Goal: Task Accomplishment & Management: Use online tool/utility

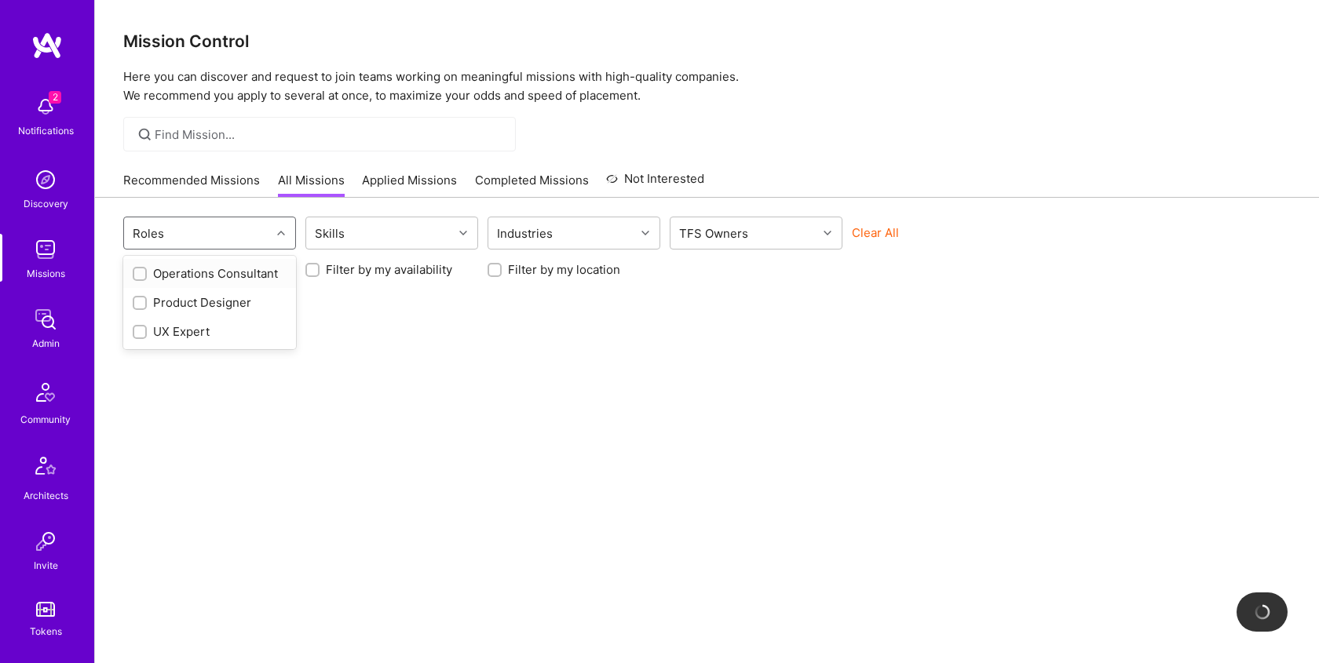
click at [275, 237] on div at bounding box center [283, 233] width 24 height 20
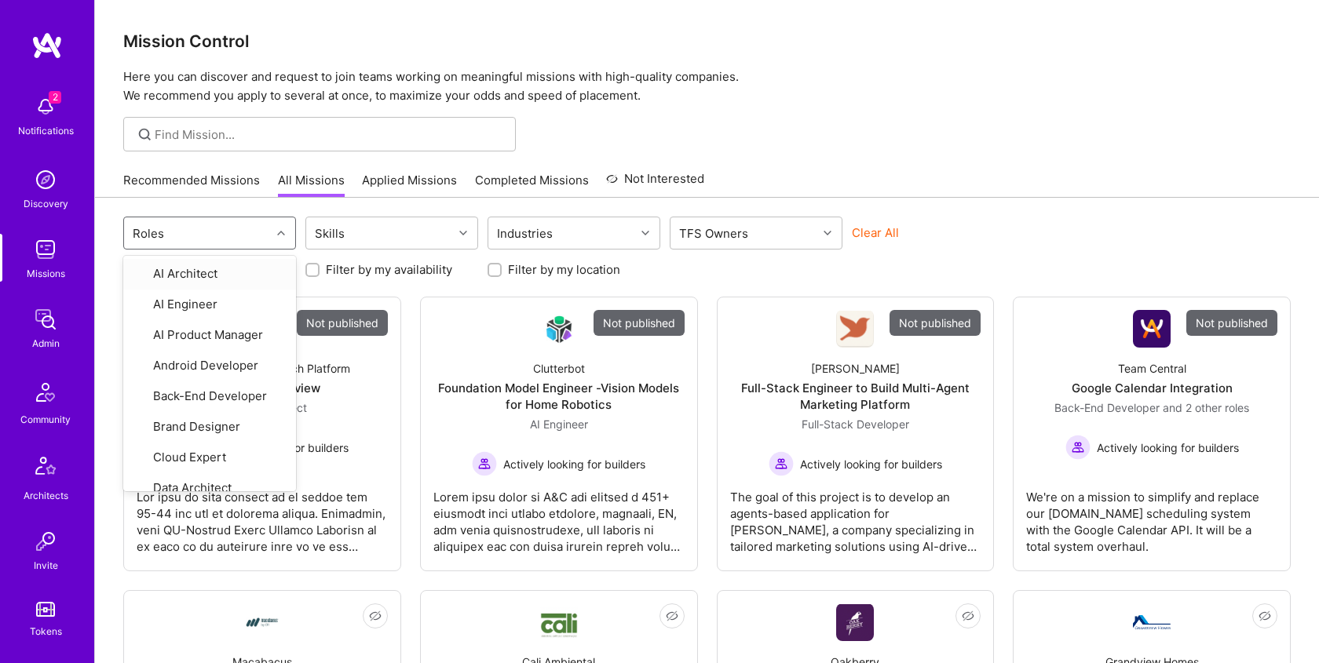
click at [860, 231] on button "Clear All" at bounding box center [875, 233] width 47 height 16
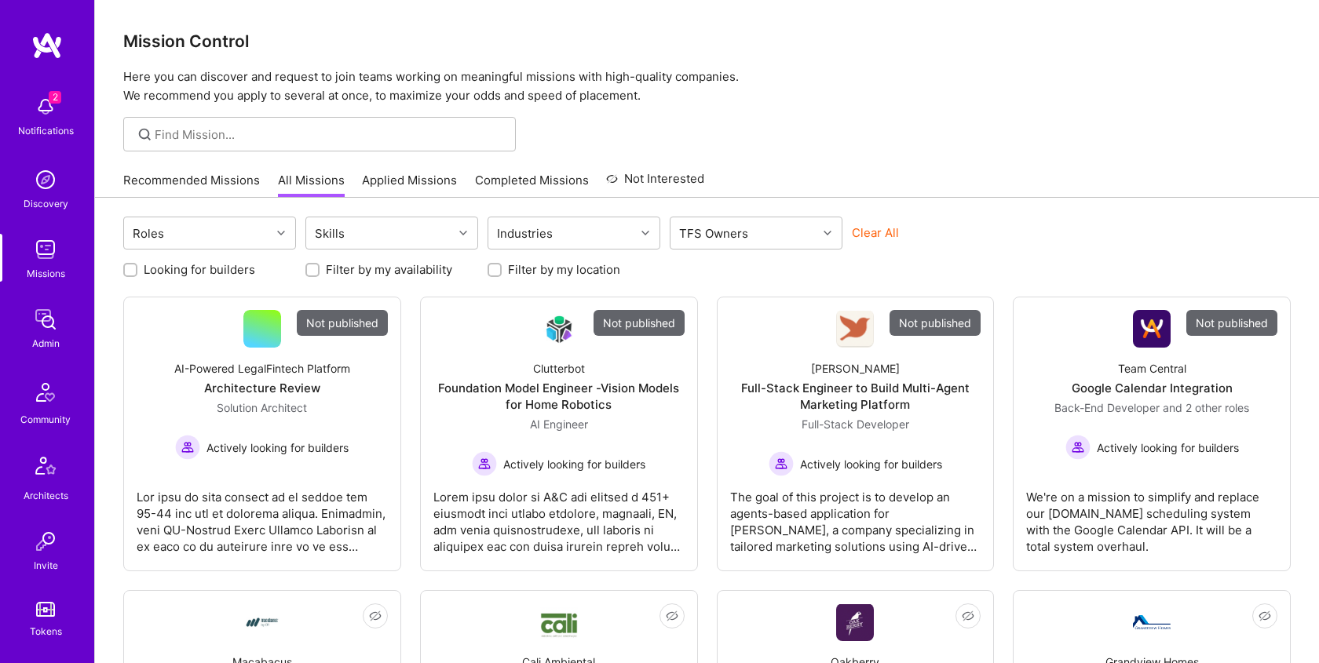
click at [882, 236] on button "Clear All" at bounding box center [875, 233] width 47 height 16
click at [250, 237] on div "Roles" at bounding box center [197, 232] width 147 height 31
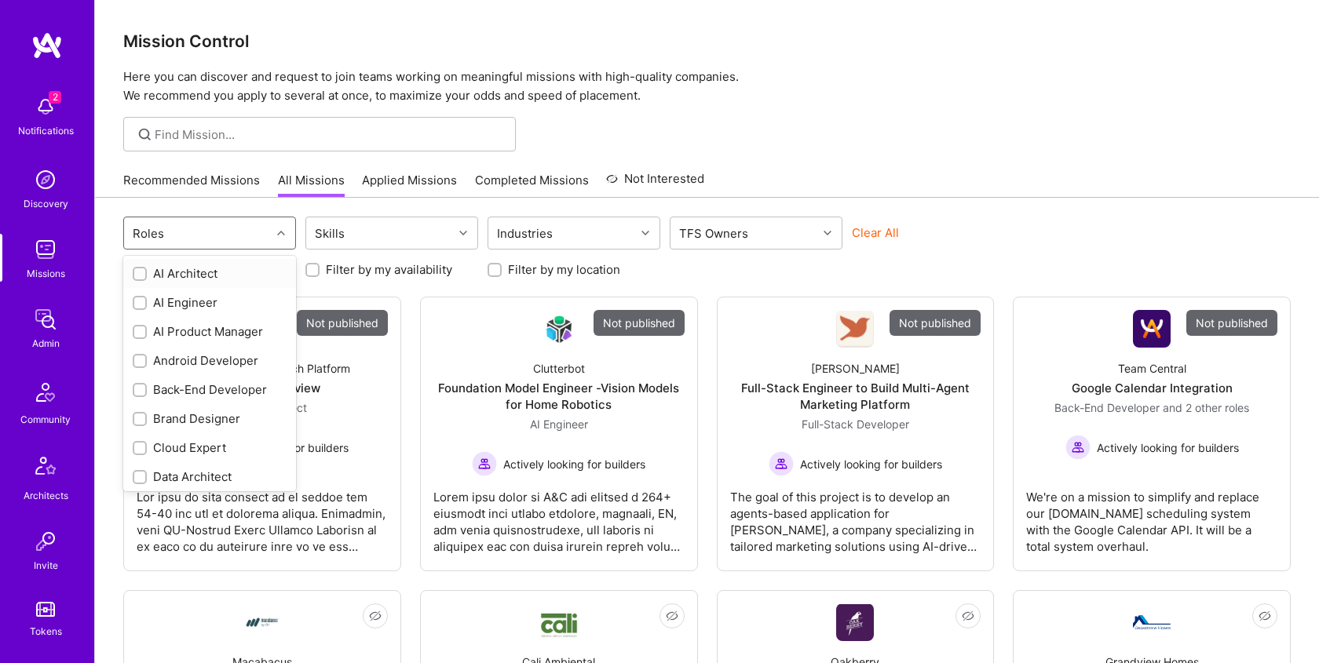
click at [223, 241] on div "Roles" at bounding box center [197, 232] width 147 height 31
type input "devel"
click at [206, 228] on div "Roles devel" at bounding box center [197, 232] width 147 height 31
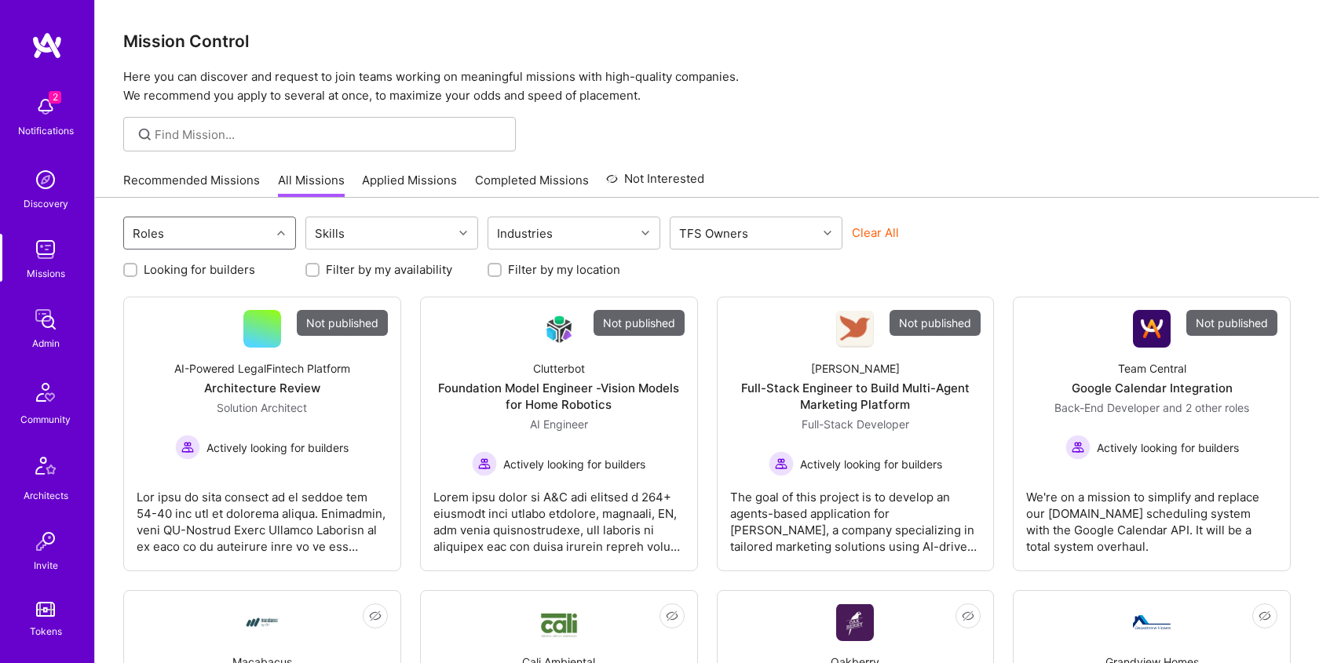
click at [206, 228] on div "Roles" at bounding box center [197, 232] width 147 height 31
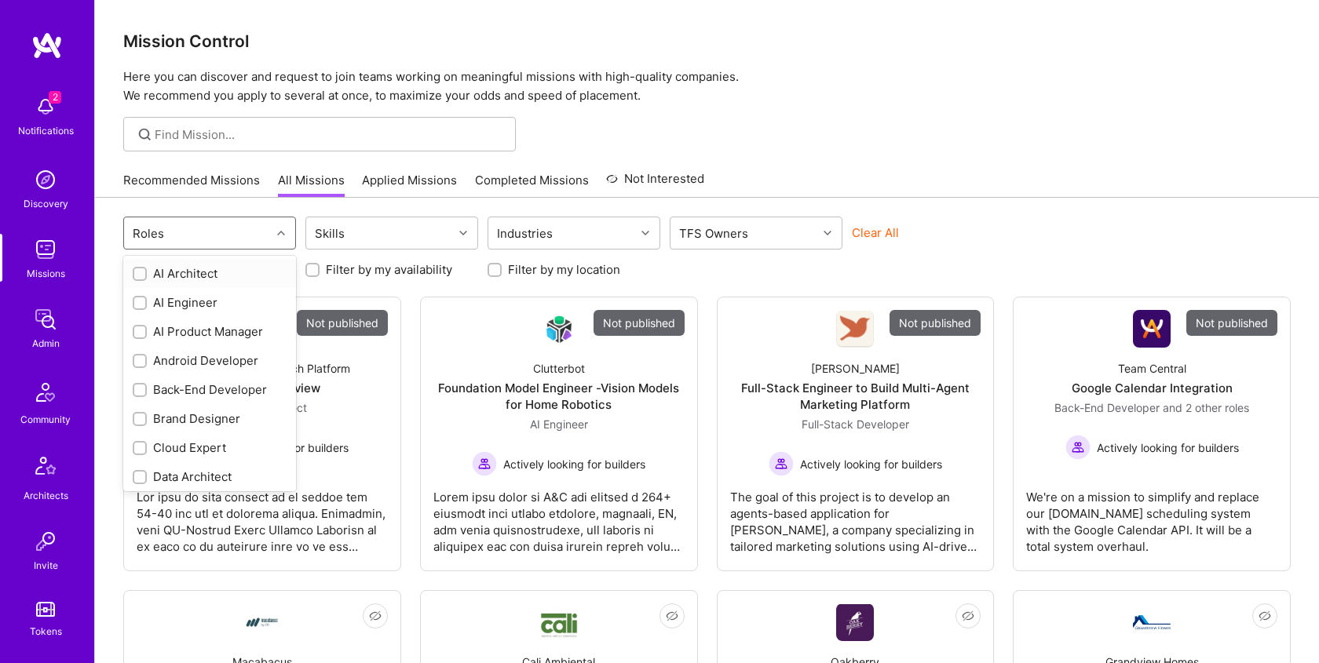
click at [170, 232] on input "text" at bounding box center [171, 233] width 2 height 16
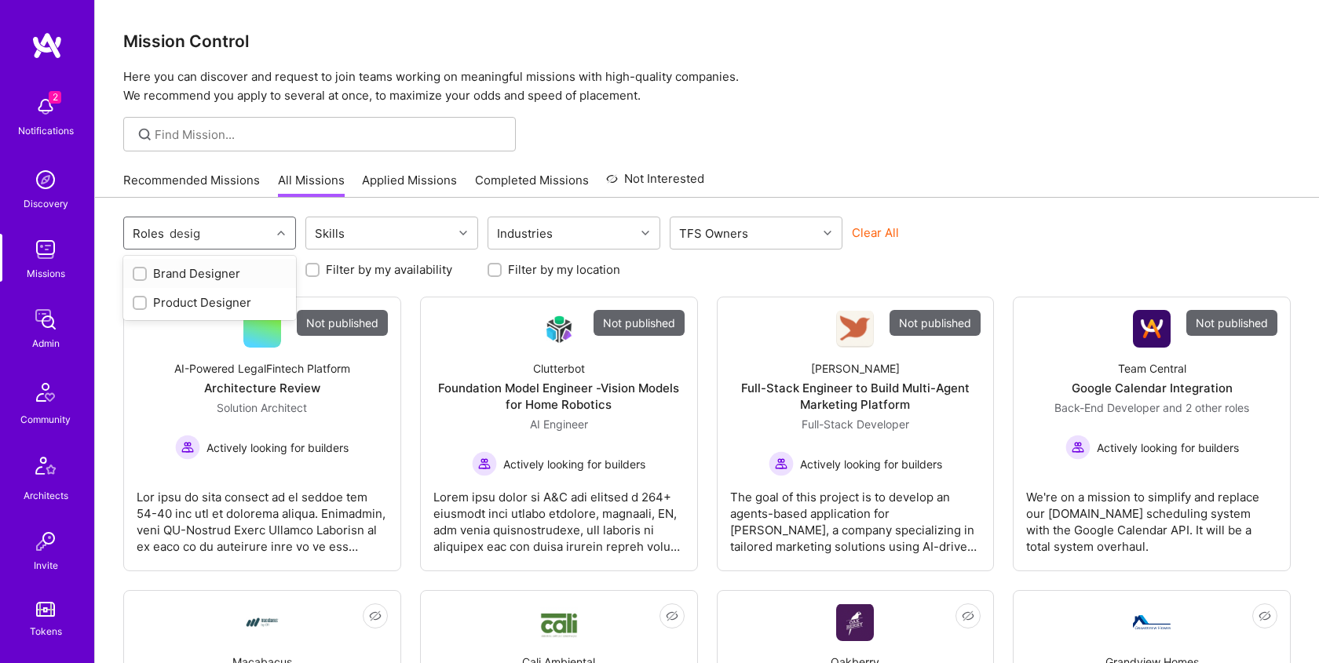
type input "design"
click at [217, 233] on div "Roles design" at bounding box center [197, 232] width 147 height 31
click at [216, 233] on div "Roles" at bounding box center [197, 232] width 147 height 31
type input "man"
